Goal: Task Accomplishment & Management: Complete application form

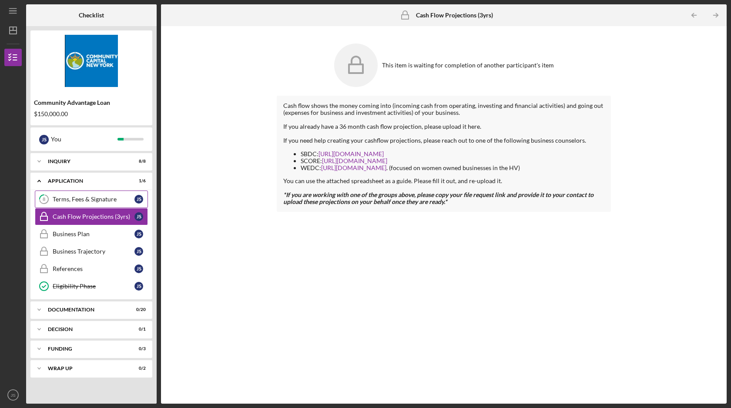
click at [70, 197] on div "Terms, Fees & Signature" at bounding box center [94, 199] width 82 height 7
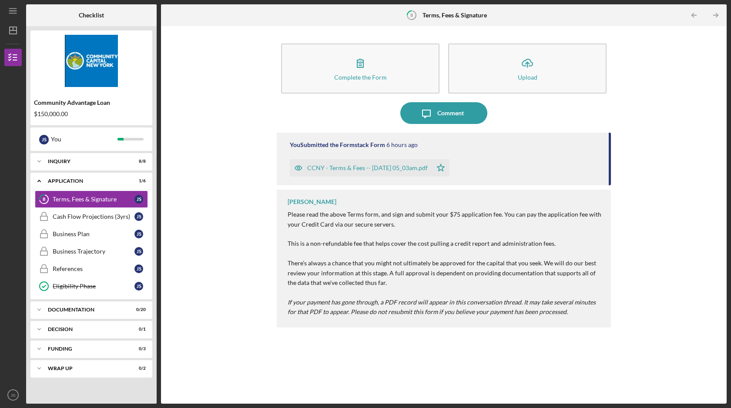
click at [382, 170] on div "CCNY - Terms & Fees -- [DATE] 05_03am.pdf" at bounding box center [367, 168] width 121 height 7
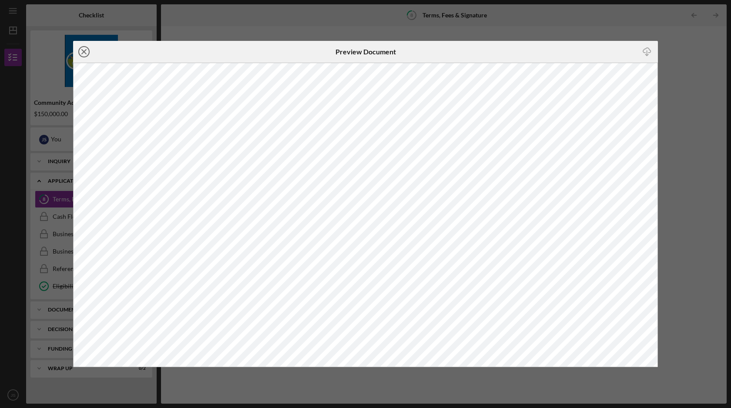
click at [77, 50] on icon "Icon/Close" at bounding box center [84, 52] width 22 height 22
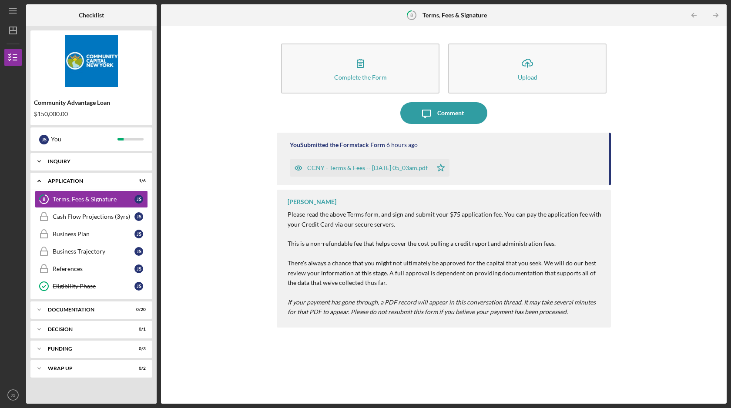
click at [77, 165] on div "Icon/Expander Inquiry 8 / 8" at bounding box center [91, 161] width 122 height 17
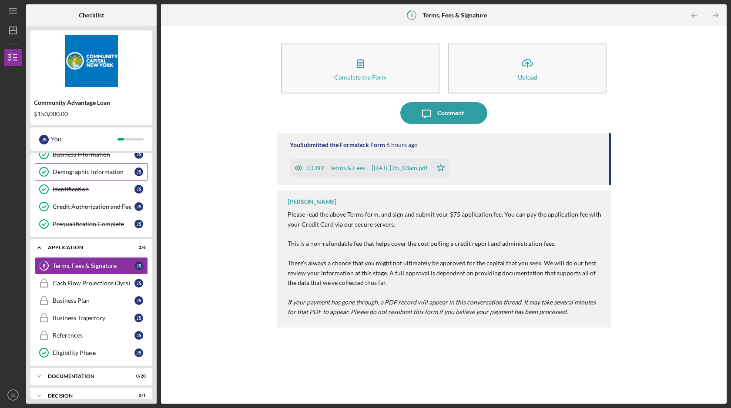
scroll to position [127, 0]
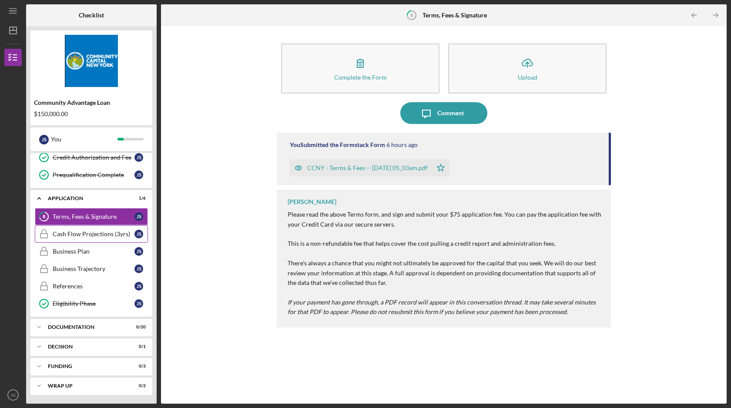
click at [65, 239] on link "Cash Flow Projections (3yrs) Cash Flow Projections (3yrs) J S" at bounding box center [91, 233] width 113 height 17
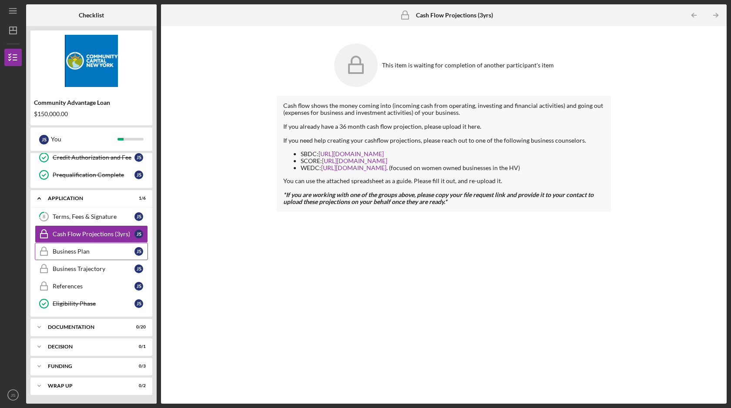
click at [65, 252] on div "Business Plan" at bounding box center [94, 251] width 82 height 7
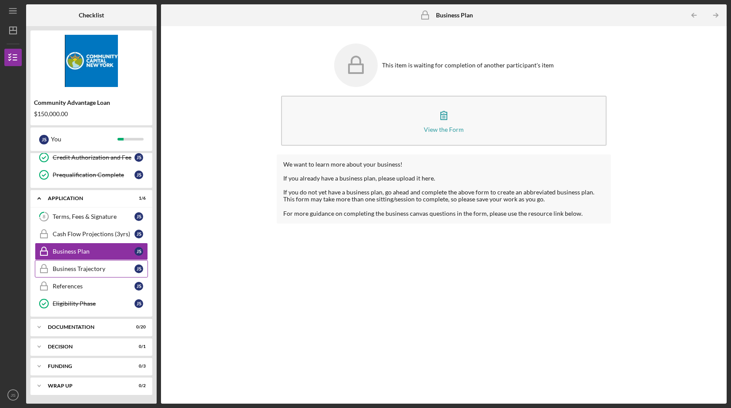
click at [65, 263] on link "Business Trajectory Business Trajectory J S" at bounding box center [91, 268] width 113 height 17
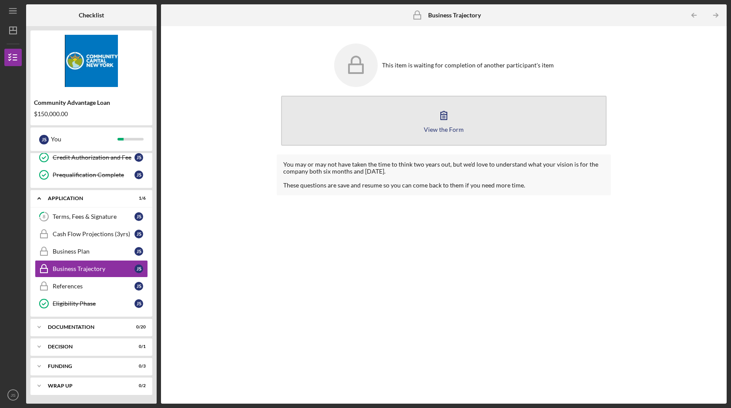
click at [417, 124] on button "View the Form Form" at bounding box center [444, 121] width 326 height 50
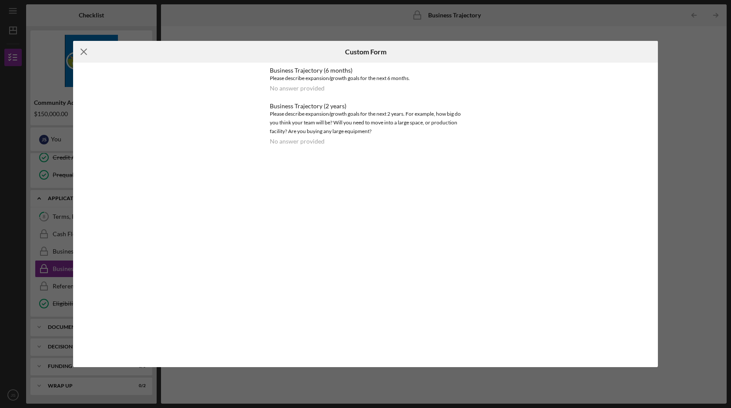
click at [87, 52] on icon "Icon/Menu Close" at bounding box center [84, 52] width 22 height 22
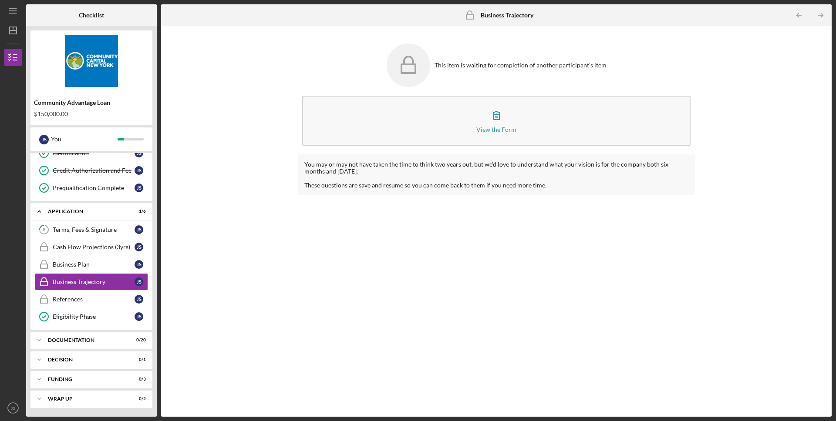
scroll to position [114, 0]
